Goal: Share content

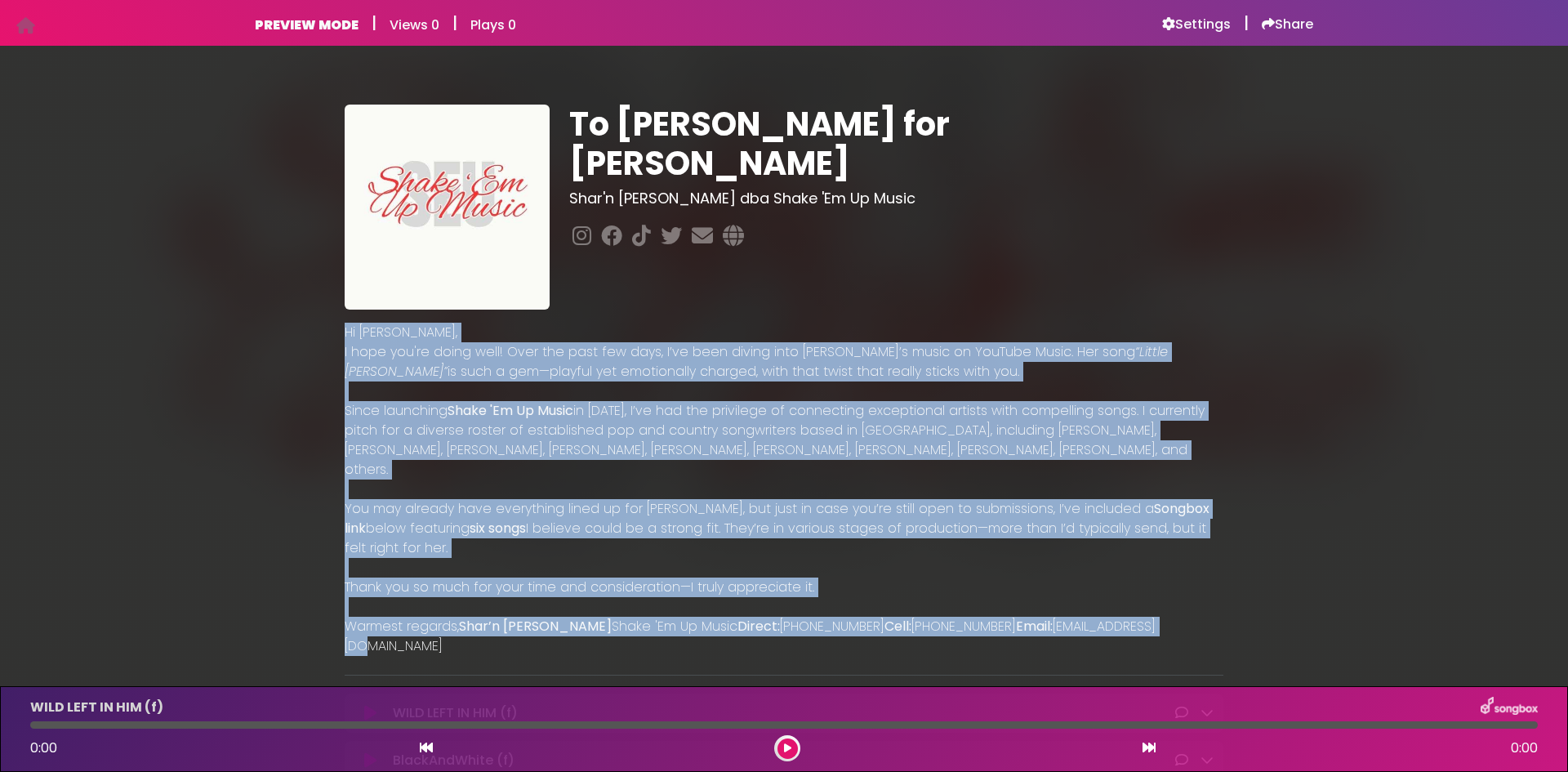
drag, startPoint x: 1148, startPoint y: 601, endPoint x: 266, endPoint y: 326, distance: 923.9
click at [266, 326] on div "To Patrick for Taylor Shar'n Clark dba Shake 'Em Up Music" at bounding box center [783, 531] width 1078 height 932
copy div "Hi Patrick, I hope you're doing well! Over the past few days, I’ve been diving …"
